Goal: Transaction & Acquisition: Purchase product/service

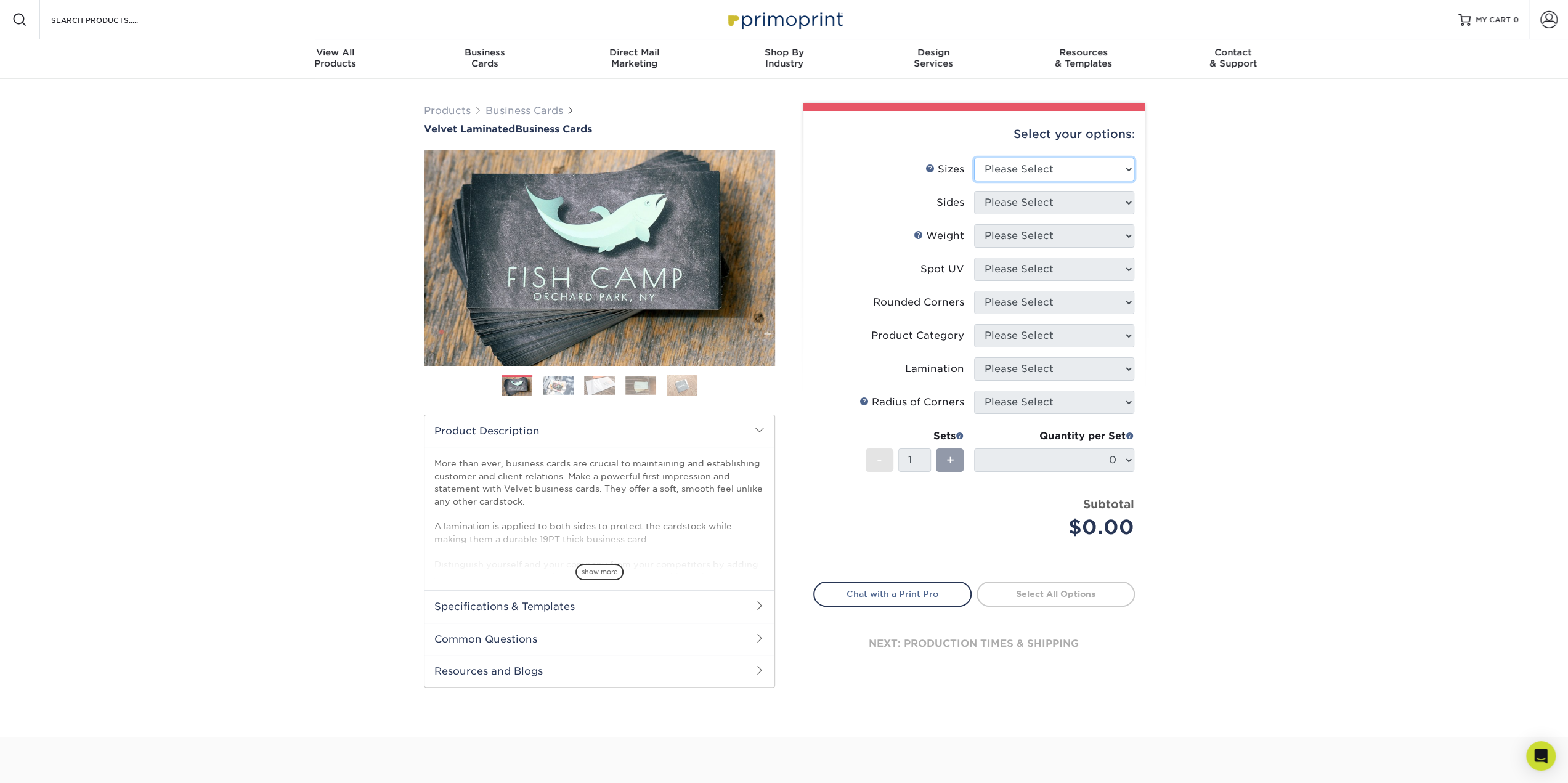
click at [1071, 170] on select "Please Select 1.5" x 3.5" - Mini 1.75" x 3.5" - Mini 2" x 2" - Square 2" x 3" -…" at bounding box center [1054, 170] width 160 height 23
select select "2.00x3.50"
click at [974, 158] on select "Please Select 1.5" x 3.5" - Mini 1.75" x 3.5" - Mini 2" x 2" - Square 2" x 3" -…" at bounding box center [1054, 170] width 160 height 23
click at [1066, 209] on select "Please Select Print Both Sides Print Front Only" at bounding box center [1054, 203] width 160 height 23
select select "13abbda7-1d64-4f25-8bb2-c179b224825d"
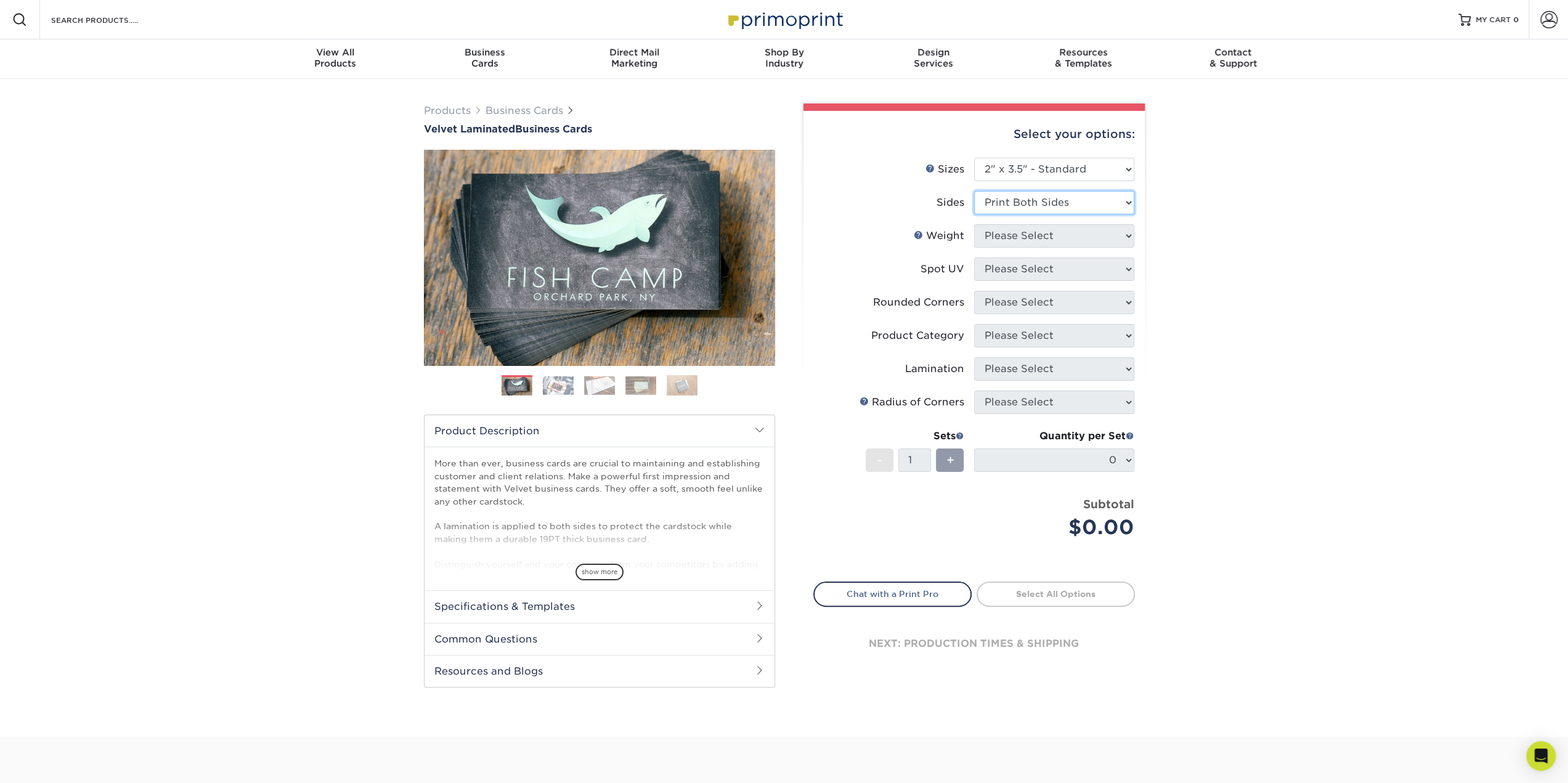
click at [974, 191] on select "Please Select Print Both Sides Print Front Only" at bounding box center [1054, 203] width 160 height 23
click at [1056, 236] on select "Please Select 16PT" at bounding box center [1054, 236] width 160 height 23
select select "16PT"
click at [974, 224] on select "Please Select 16PT" at bounding box center [1054, 236] width 160 height 23
click at [1051, 269] on select "Please Select No Spot UV Front and Back (Both Sides) Front Only Back Only" at bounding box center [1054, 269] width 160 height 23
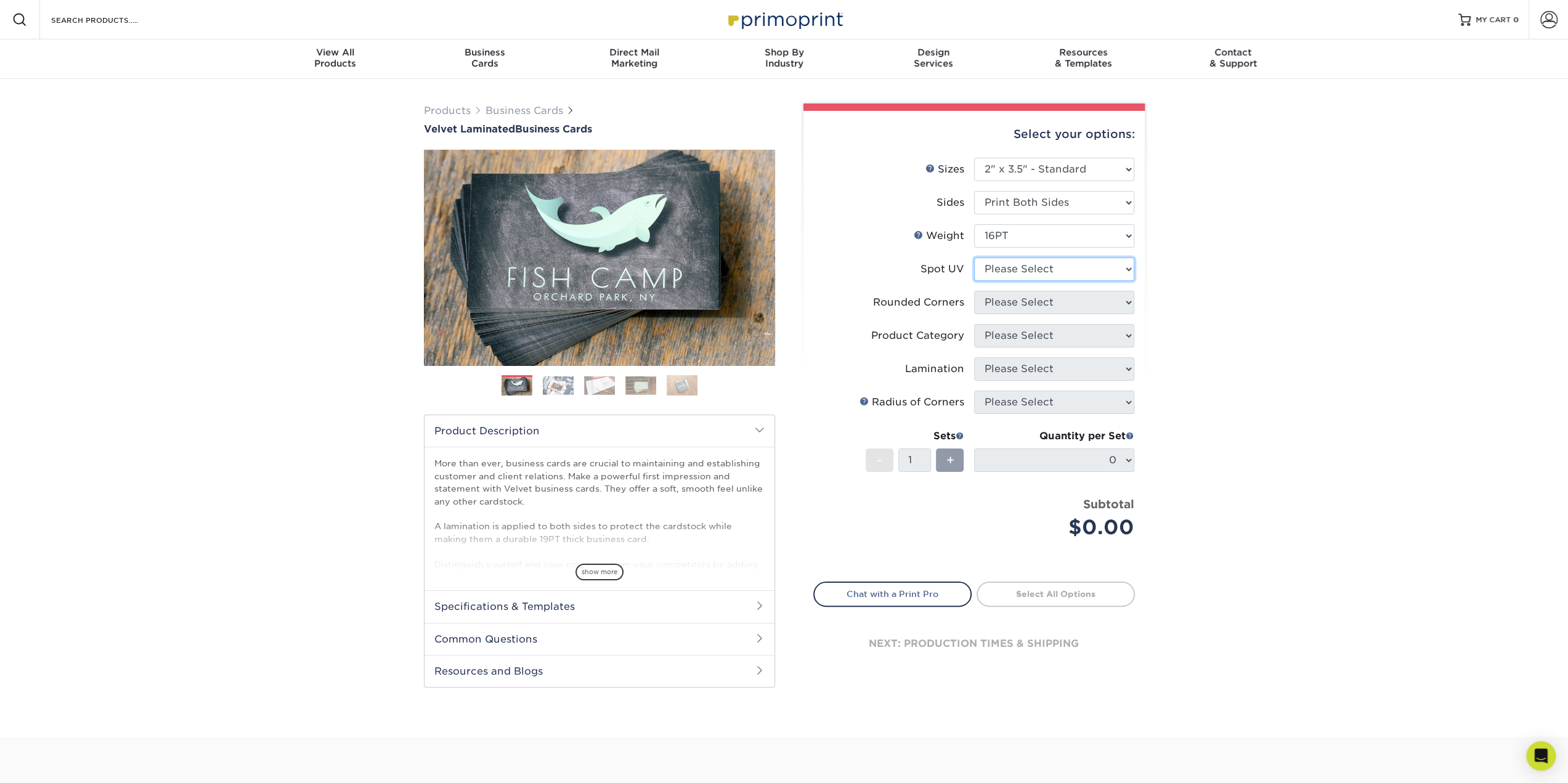
select select "1"
click at [974, 257] on select "Please Select No Spot UV Front and Back (Both Sides) Front Only Back Only" at bounding box center [1054, 269] width 160 height 23
click at [1114, 308] on select "Please Select Yes - Round 2 Corners Yes - Round 4 Corners No" at bounding box center [1054, 302] width 160 height 23
select select "76a3b848-63b4-4449-aad1-d9e81d5a60f5"
click at [974, 290] on select "Please Select Yes - Round 2 Corners Yes - Round 4 Corners No" at bounding box center [1054, 302] width 160 height 23
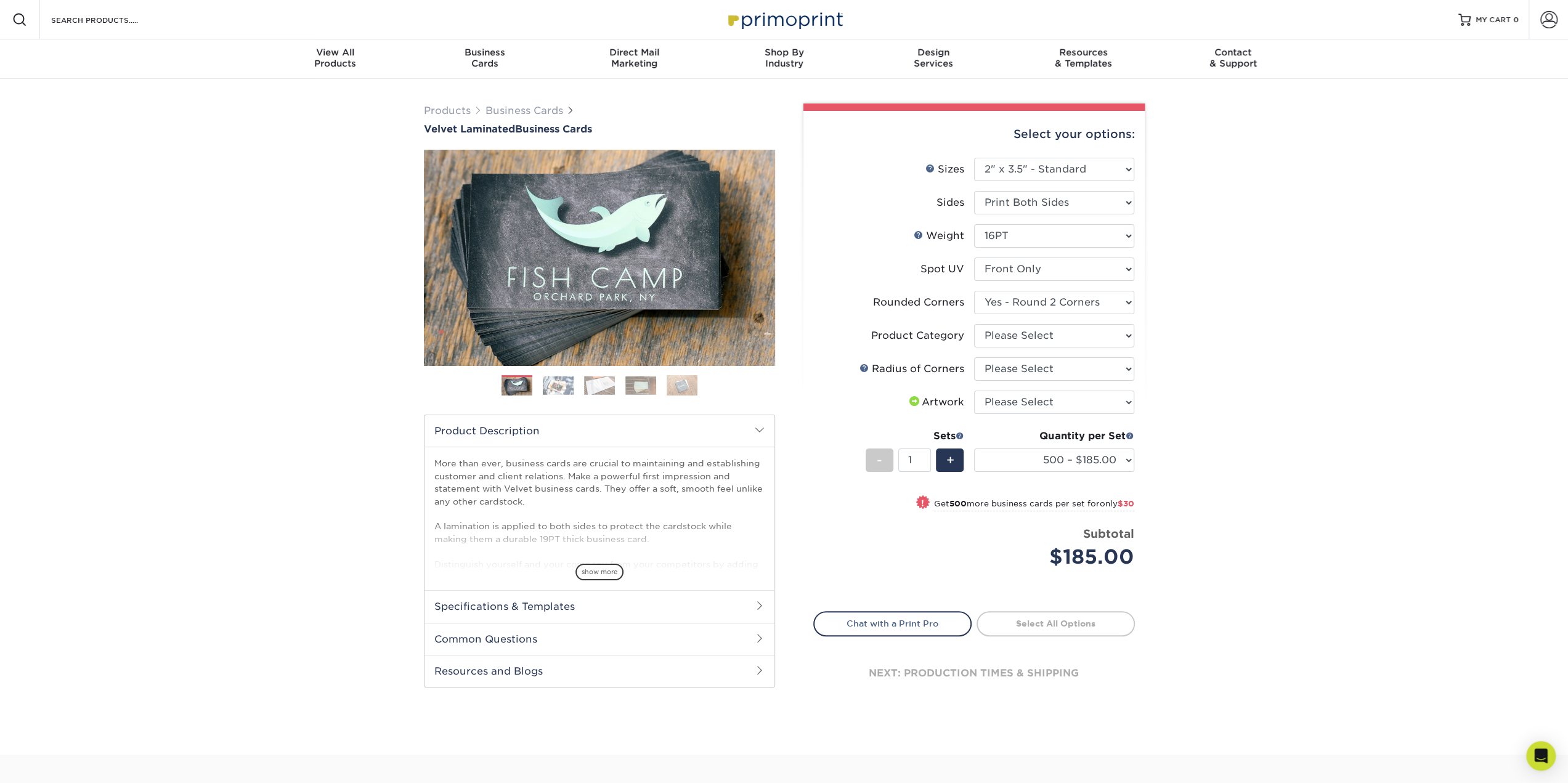
click at [562, 387] on img at bounding box center [558, 385] width 31 height 19
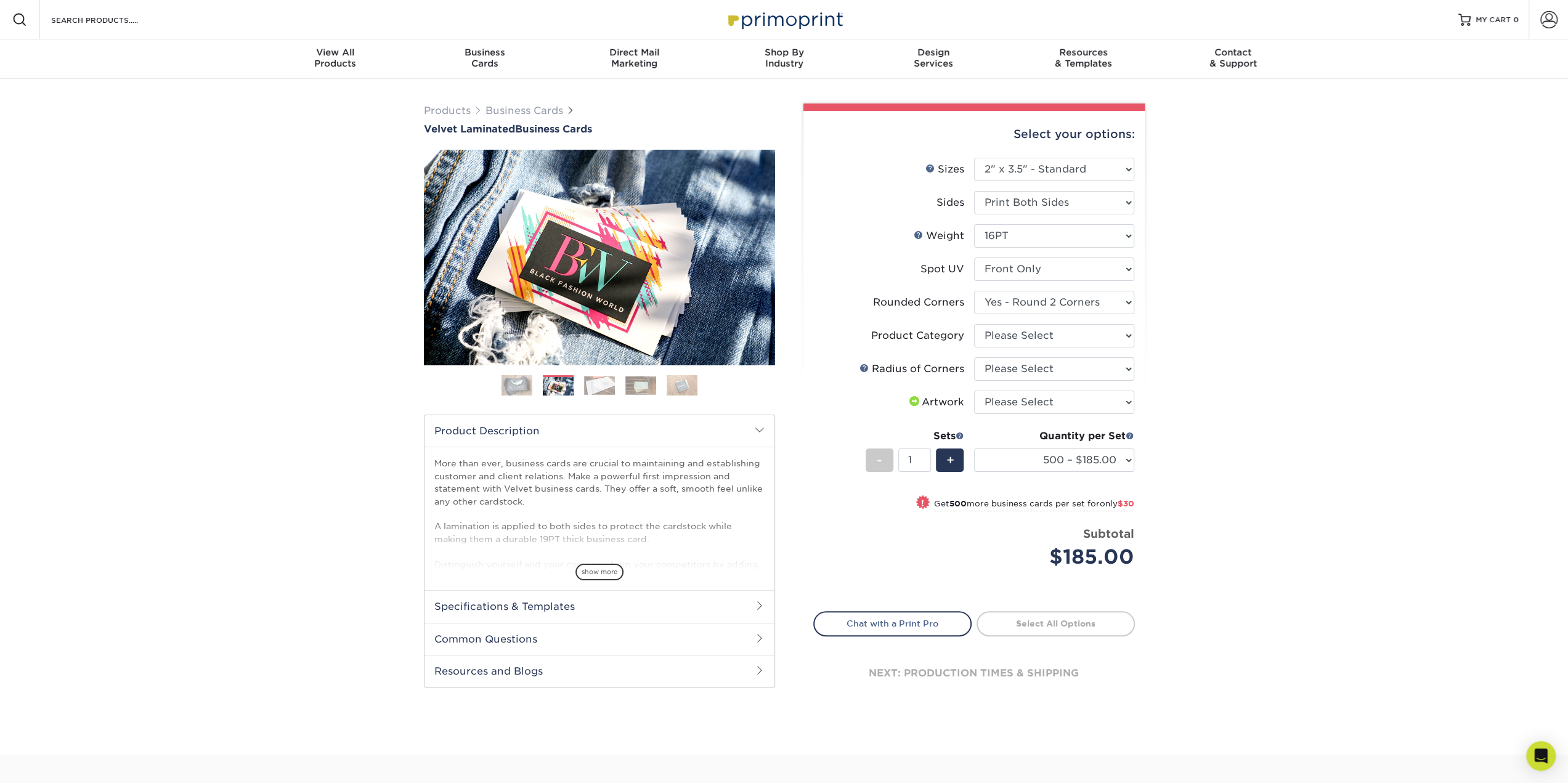
click at [601, 383] on img at bounding box center [599, 385] width 31 height 19
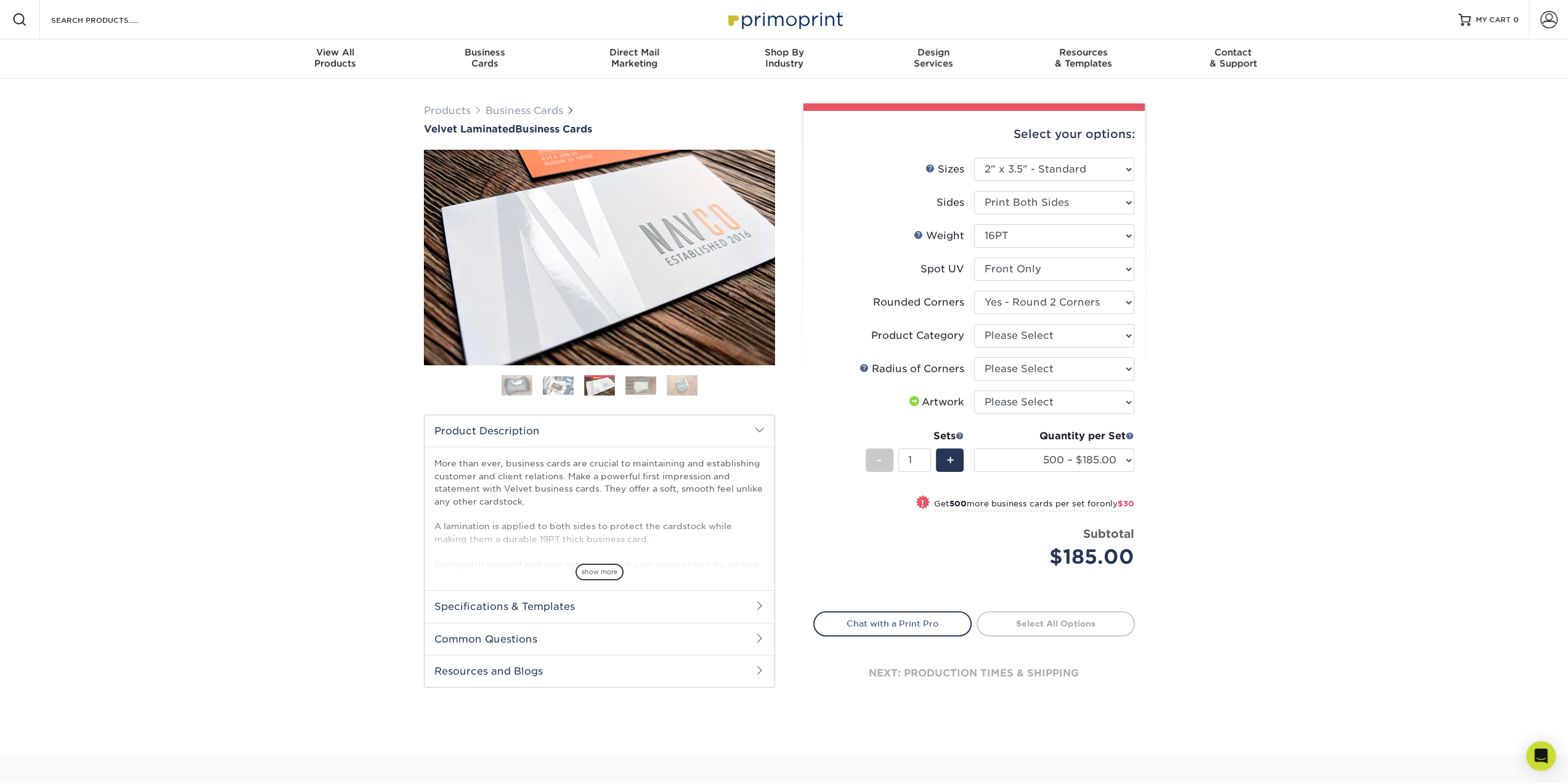
click at [636, 383] on img at bounding box center [640, 385] width 31 height 19
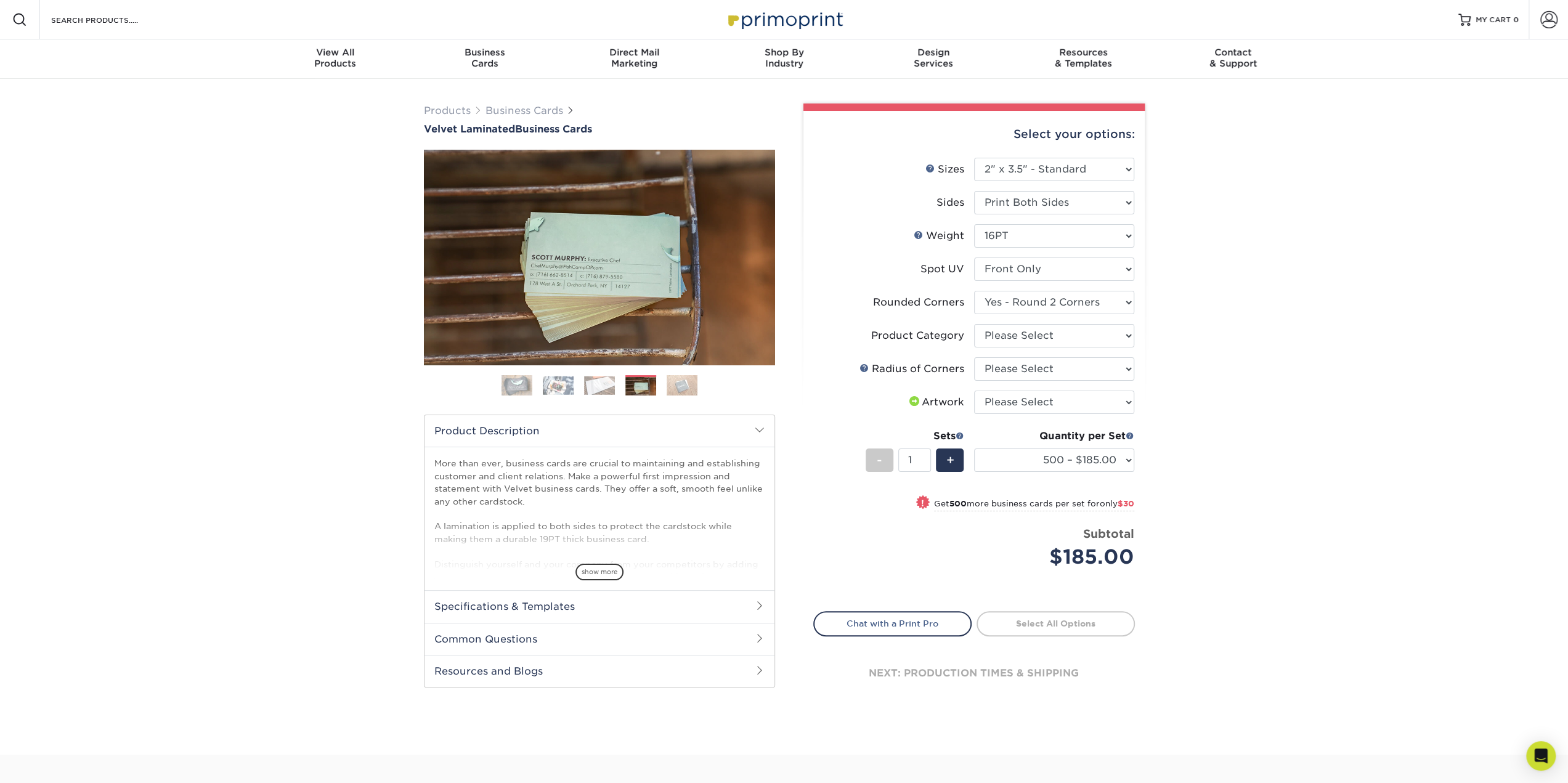
click at [684, 375] on img at bounding box center [681, 385] width 31 height 21
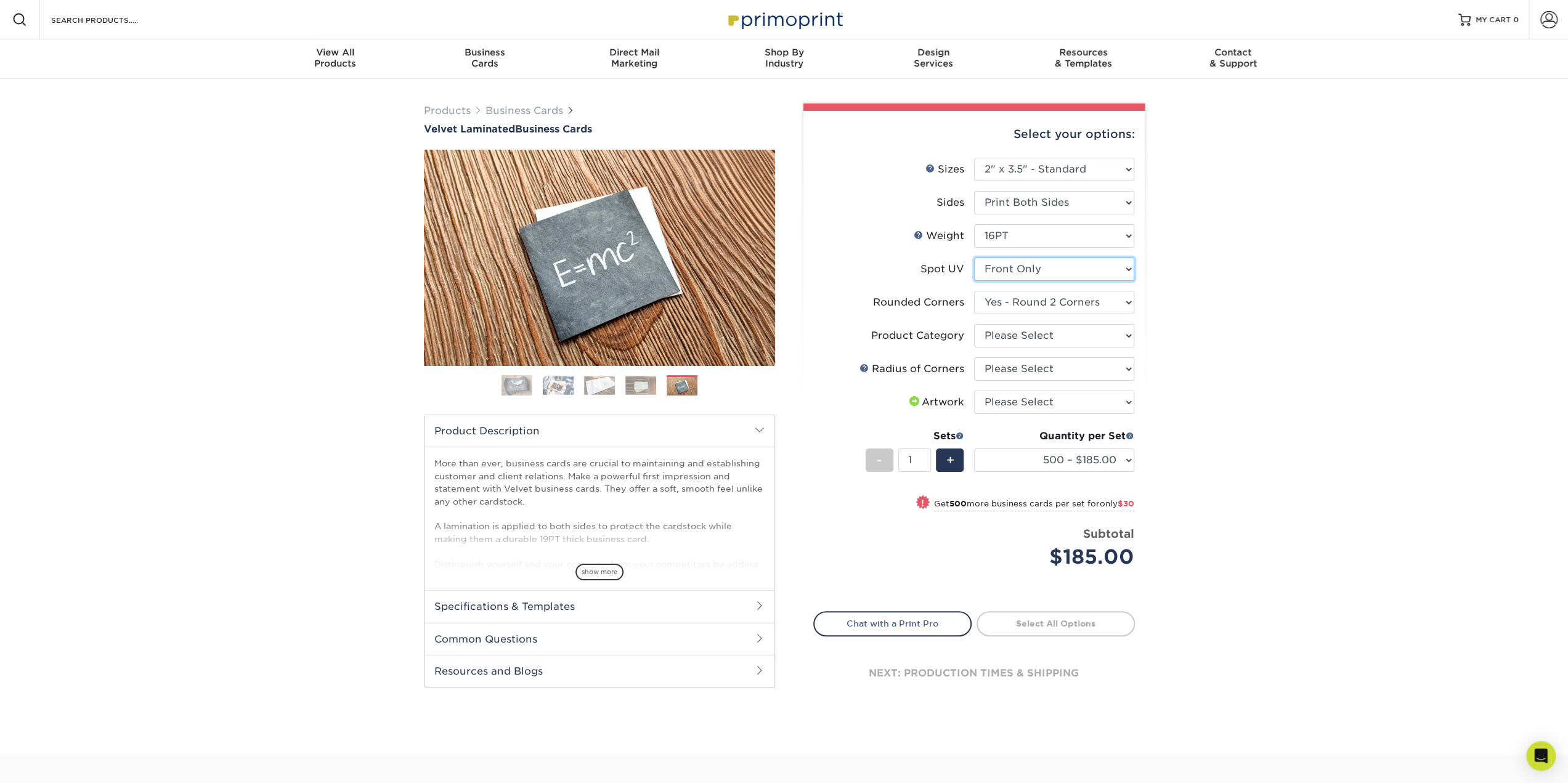
click at [1123, 265] on select "Please Select No Spot UV Front and Back (Both Sides) Front Only Back Only" at bounding box center [1054, 269] width 160 height 23
select select "3"
click at [974, 257] on select "Please Select No Spot UV Front and Back (Both Sides) Front Only Back Only" at bounding box center [1054, 269] width 160 height 23
select select "-1"
select select
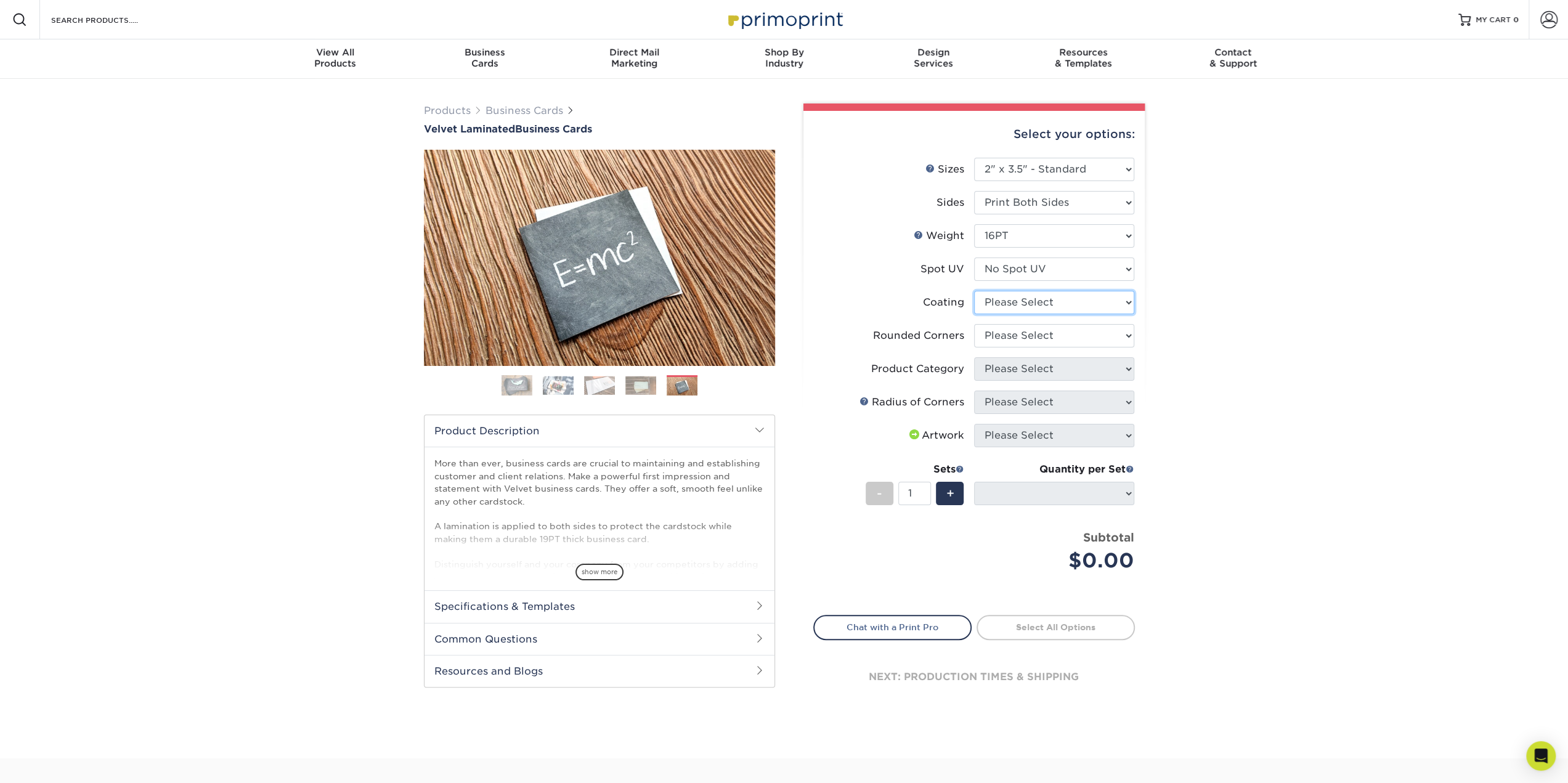
click at [1108, 302] on select at bounding box center [1054, 302] width 160 height 23
select select "3e7618de-abca-4bda-9f97-8b9129e913d8"
click at [974, 290] on select at bounding box center [1054, 302] width 160 height 23
select select
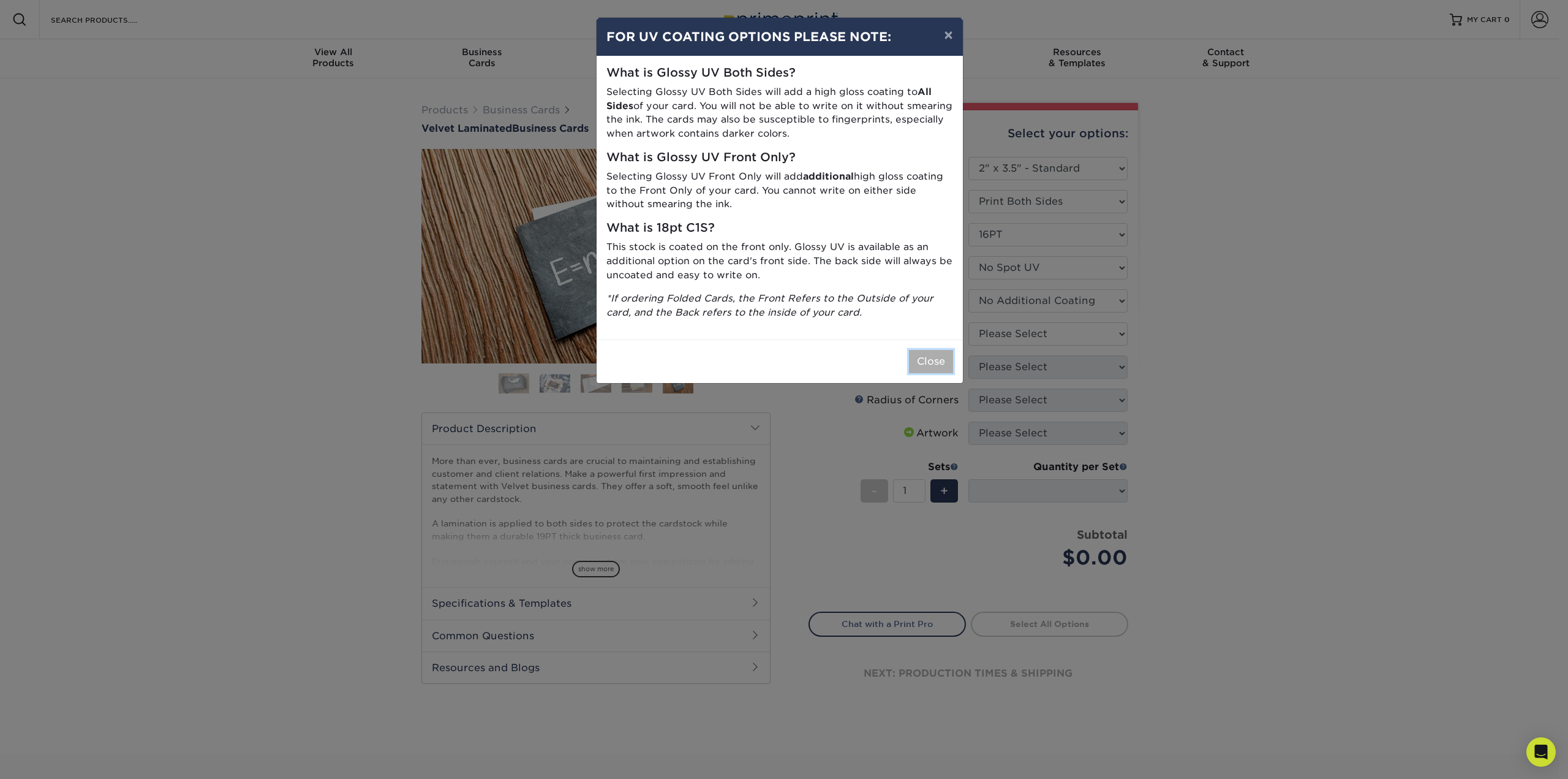
click at [921, 359] on button "Close" at bounding box center [931, 361] width 44 height 23
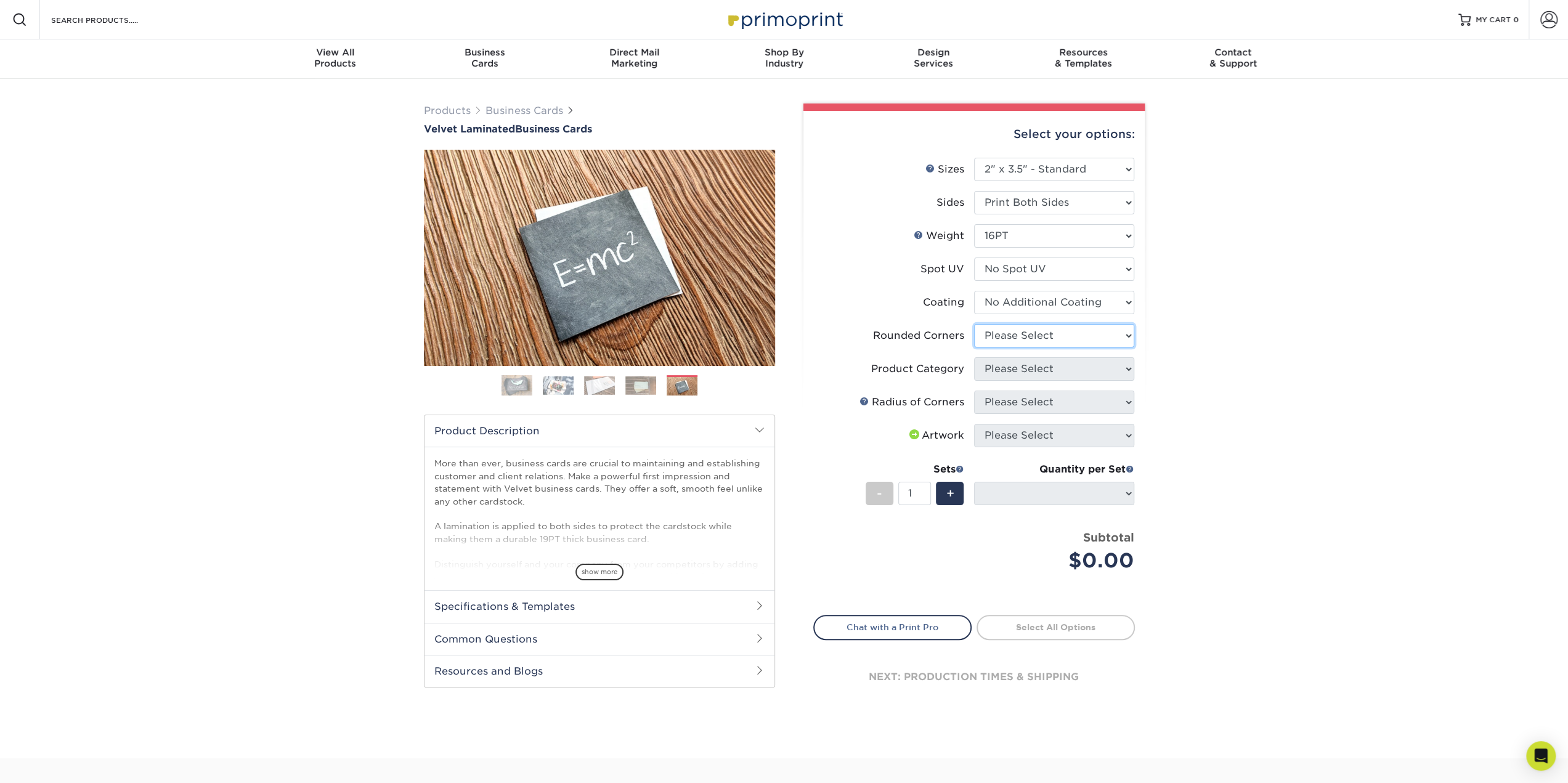
click at [1123, 337] on select "Please Select Yes - Round 2 Corners Yes - Round 4 Corners No" at bounding box center [1054, 336] width 160 height 23
select select "76a3b848-63b4-4449-aad1-d9e81d5a60f5"
click at [974, 324] on select "Please Select Yes - Round 2 Corners Yes - Round 4 Corners No" at bounding box center [1054, 336] width 160 height 23
select select "-1"
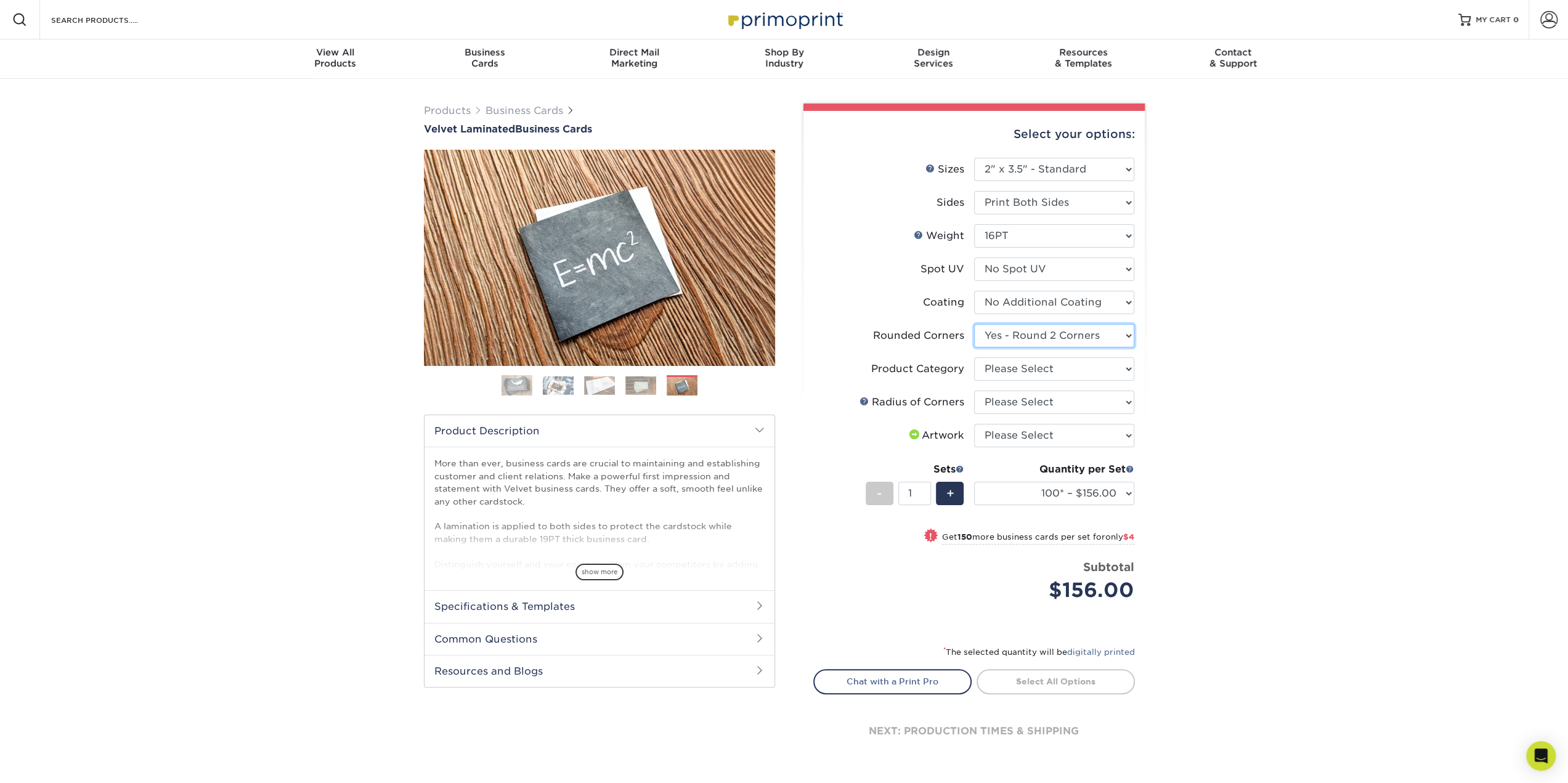
click at [1119, 331] on select "Please Select Yes - Round 2 Corners Yes - Round 4 Corners No" at bounding box center [1054, 336] width 160 height 23
select select "0"
click at [974, 324] on select "Please Select Yes - Round 2 Corners Yes - Round 4 Corners No" at bounding box center [1054, 336] width 160 height 23
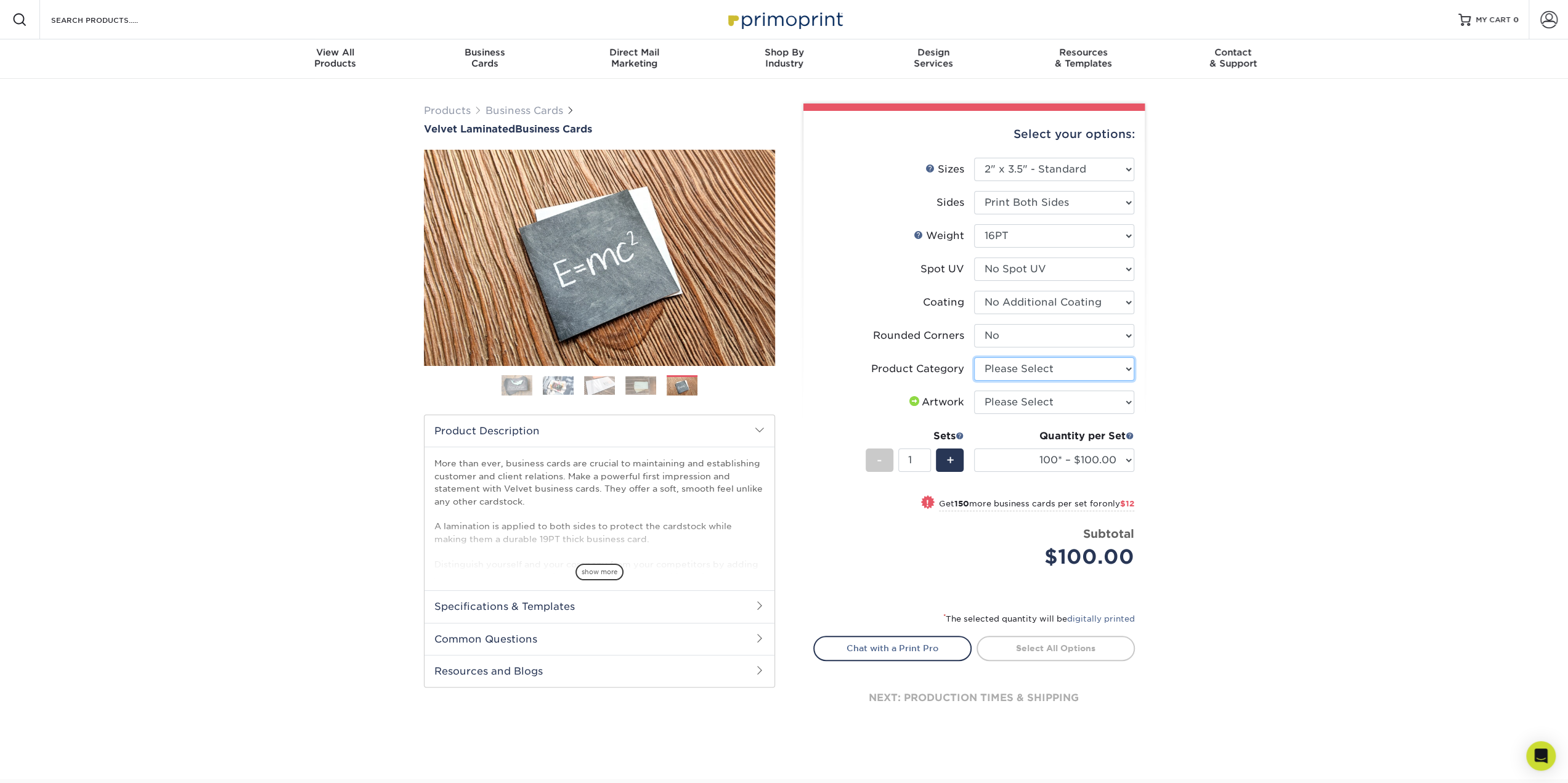
click at [1120, 371] on select "Please Select Business Cards" at bounding box center [1054, 369] width 160 height 23
select select "3b5148f1-0588-4f88-a218-97bcfdce65c1"
click at [974, 357] on select "Please Select Business Cards" at bounding box center [1054, 369] width 160 height 23
click at [1110, 397] on select "Please Select I will upload files I need a design - $100" at bounding box center [1054, 402] width 160 height 23
select select "upload"
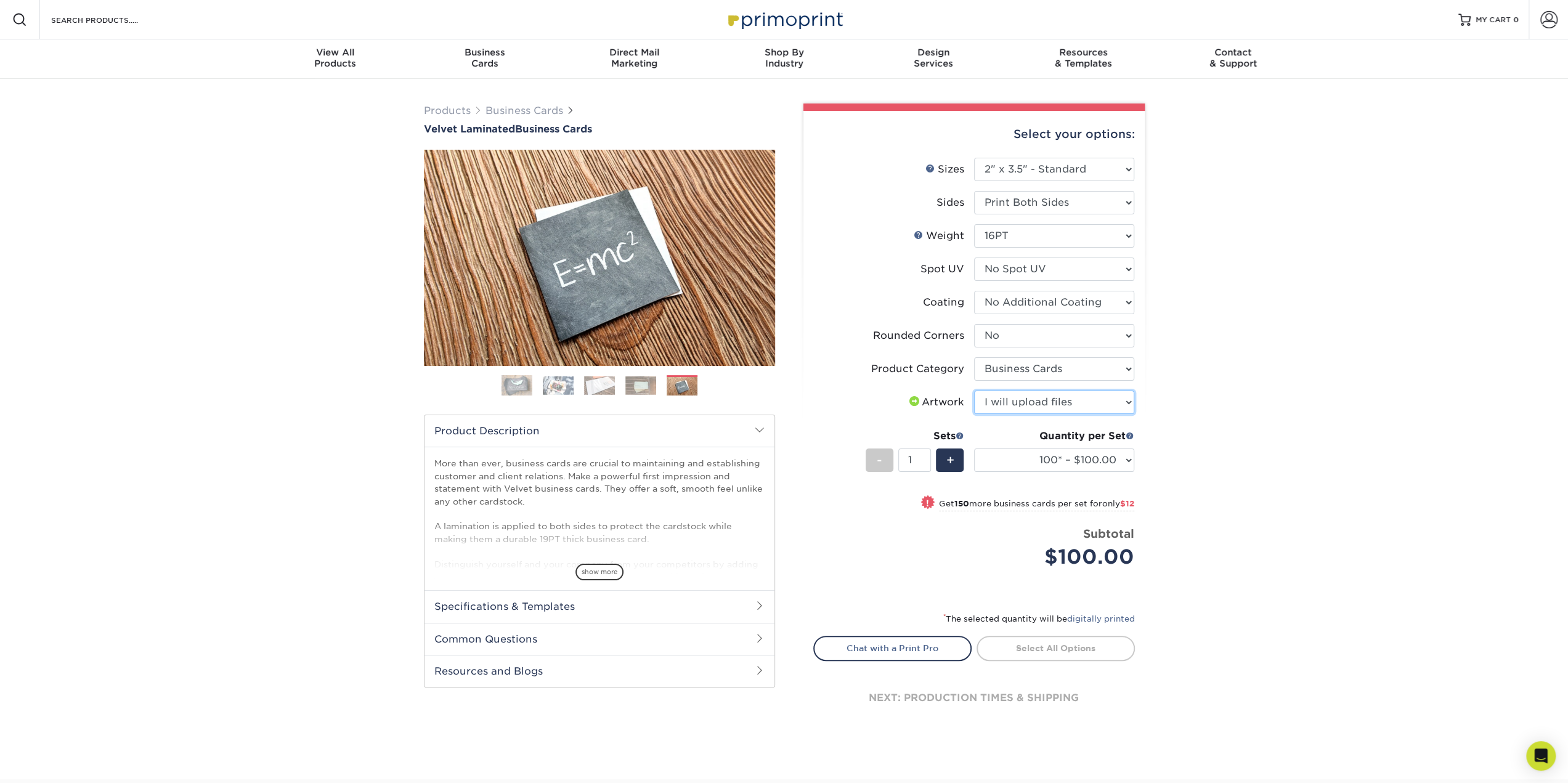
click at [974, 391] on select "Please Select I will upload files I need a design - $100" at bounding box center [1054, 402] width 160 height 23
click at [1125, 456] on select "100* – $100.00 250* – $112.00 500 – $120.00 1000 – $156.00 2500 – $307.00 5000 …" at bounding box center [1054, 460] width 160 height 23
